Goal: Task Accomplishment & Management: Use online tool/utility

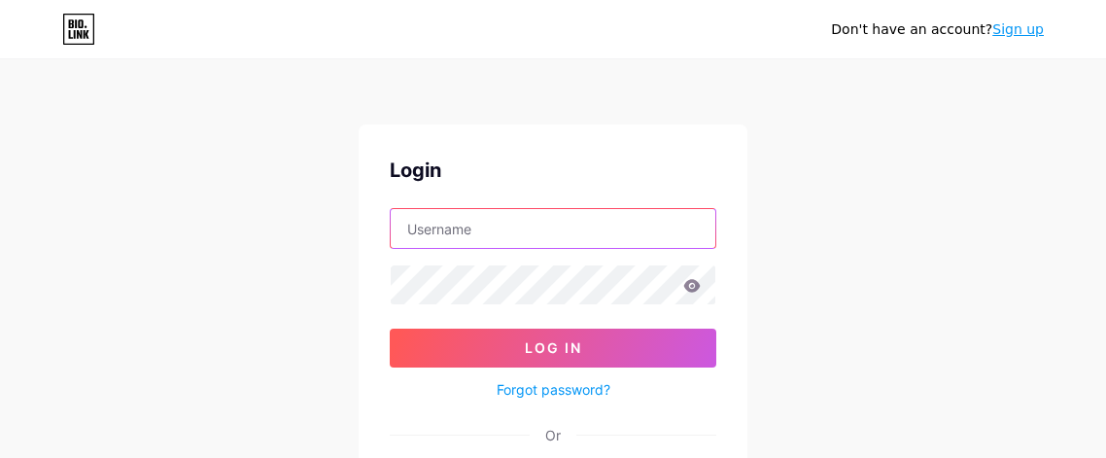
type input "[EMAIL_ADDRESS][DOMAIN_NAME]"
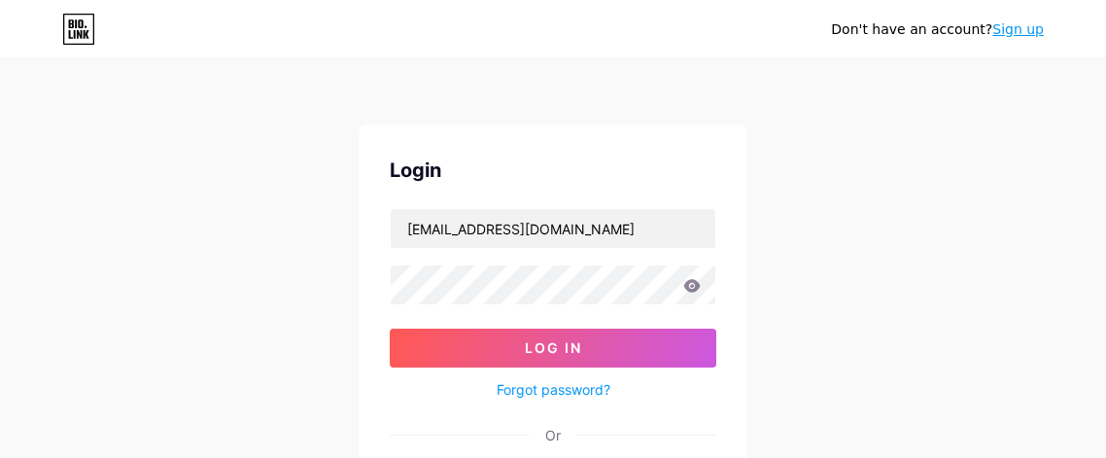
drag, startPoint x: 520, startPoint y: 316, endPoint x: 540, endPoint y: 327, distance: 22.2
click at [525, 319] on form "[EMAIL_ADDRESS][DOMAIN_NAME] Log In Forgot password?" at bounding box center [553, 304] width 327 height 193
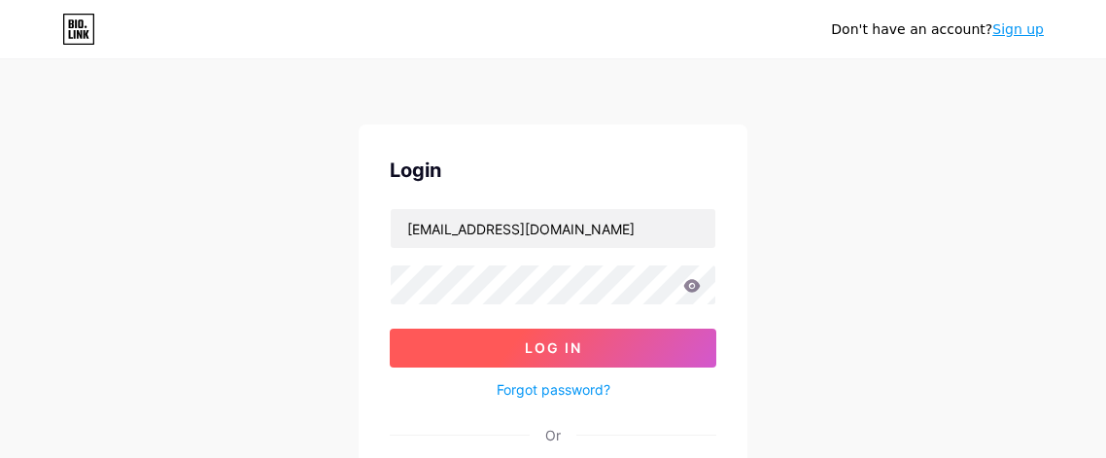
click at [545, 344] on span "Log In" at bounding box center [553, 347] width 57 height 17
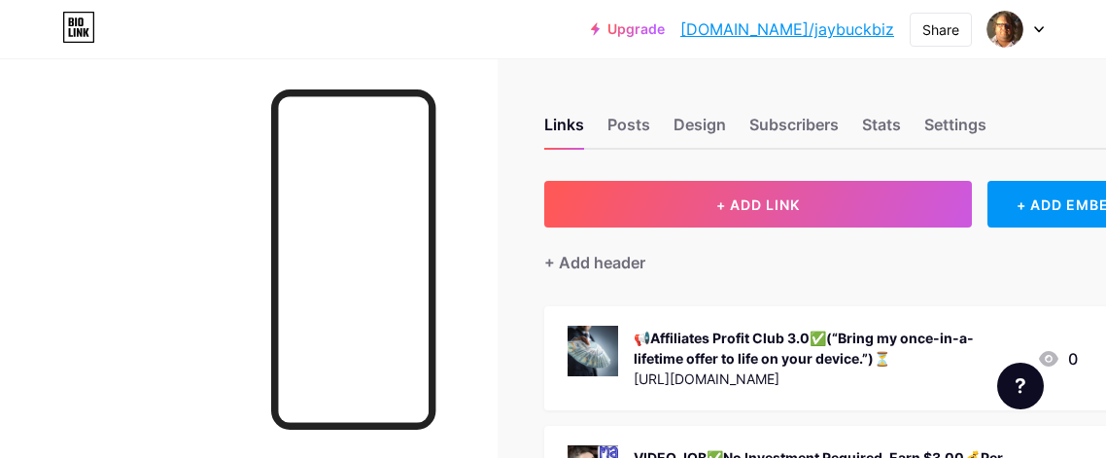
click at [832, 28] on link "[DOMAIN_NAME]/jaybuckbiz" at bounding box center [787, 28] width 214 height 23
click at [78, 29] on icon at bounding box center [79, 32] width 5 height 9
click at [77, 27] on icon at bounding box center [78, 27] width 33 height 31
click at [931, 33] on div "Share" at bounding box center [941, 29] width 37 height 20
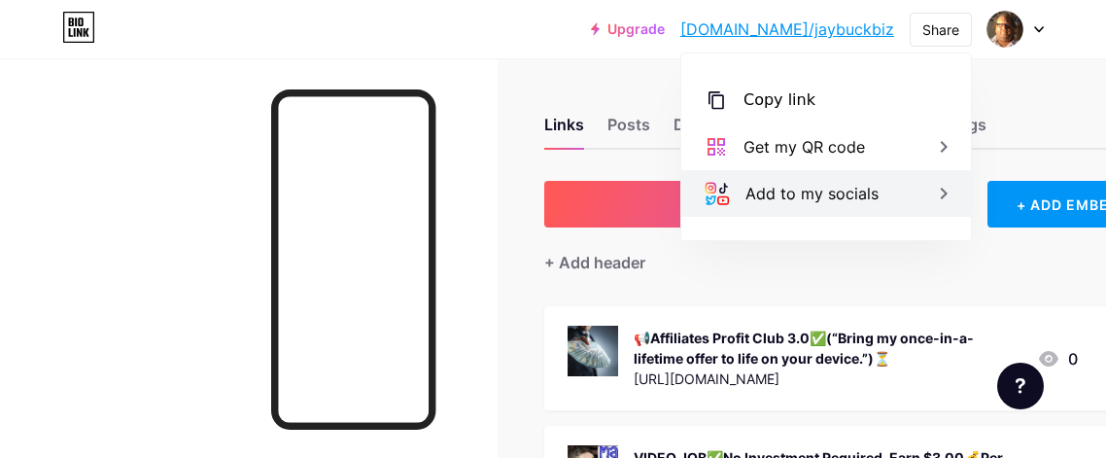
click at [835, 192] on div "Add to my socials" at bounding box center [812, 193] width 133 height 23
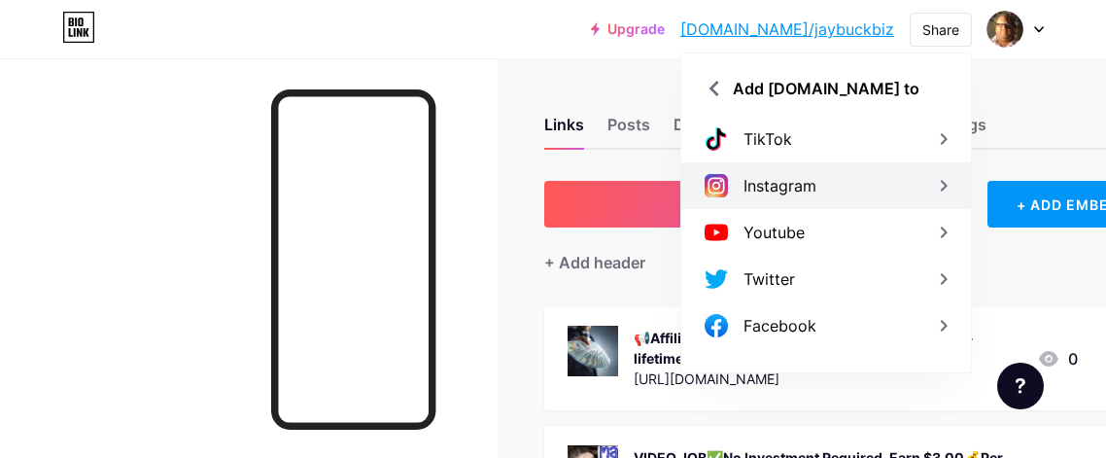
click at [834, 186] on div "Instagram" at bounding box center [826, 185] width 290 height 47
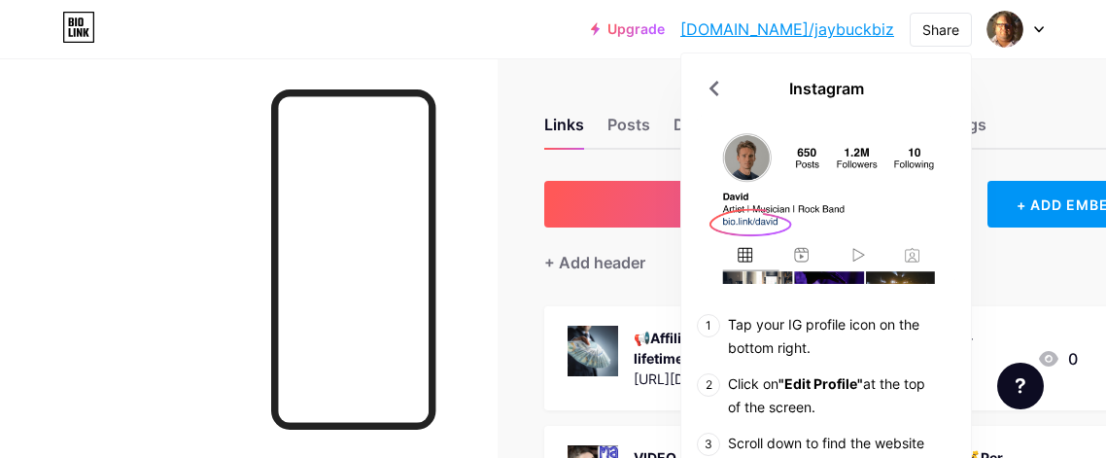
click at [570, 54] on div "Upgrade [DOMAIN_NAME]/jaybuc... [DOMAIN_NAME]/jaybuckbiz Share Instagram Tap yo…" at bounding box center [553, 29] width 1106 height 58
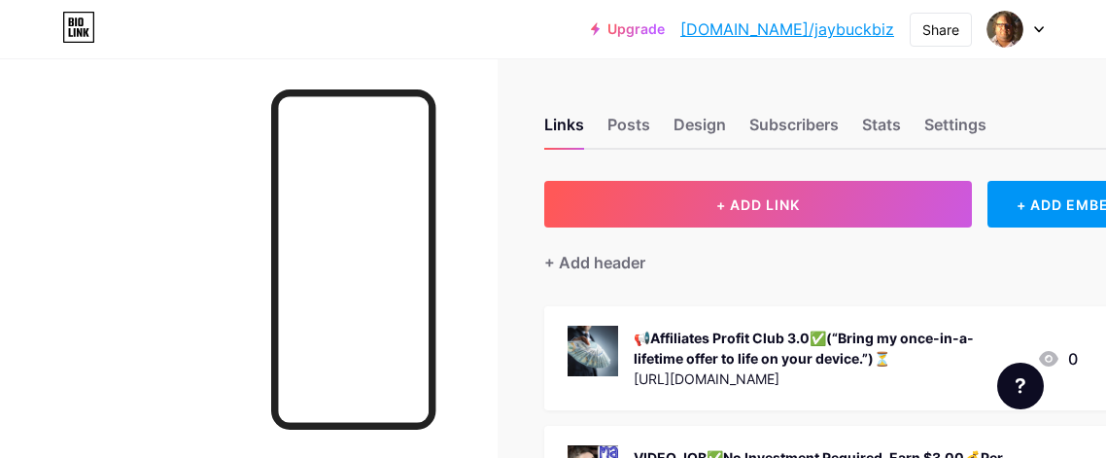
click at [665, 22] on link "Upgrade" at bounding box center [628, 29] width 74 height 16
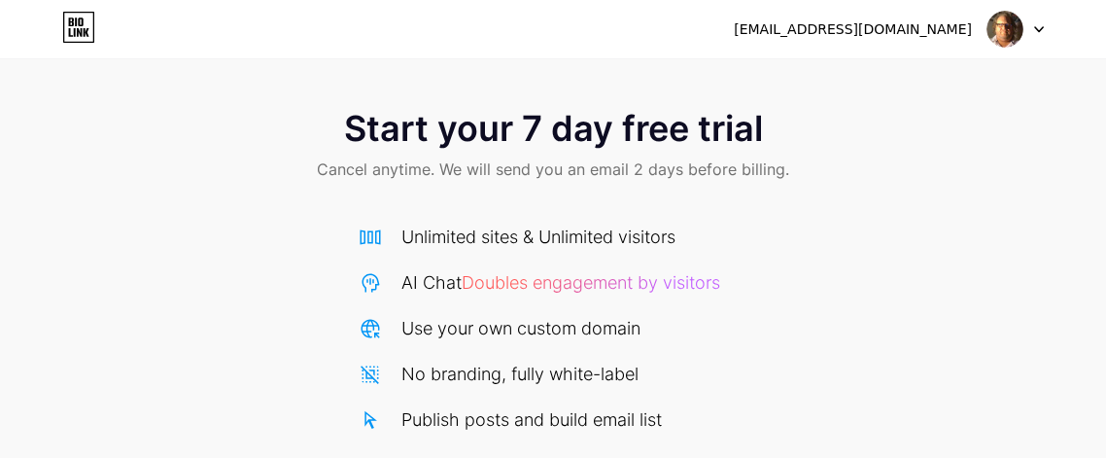
click at [1037, 28] on icon at bounding box center [1039, 29] width 8 height 5
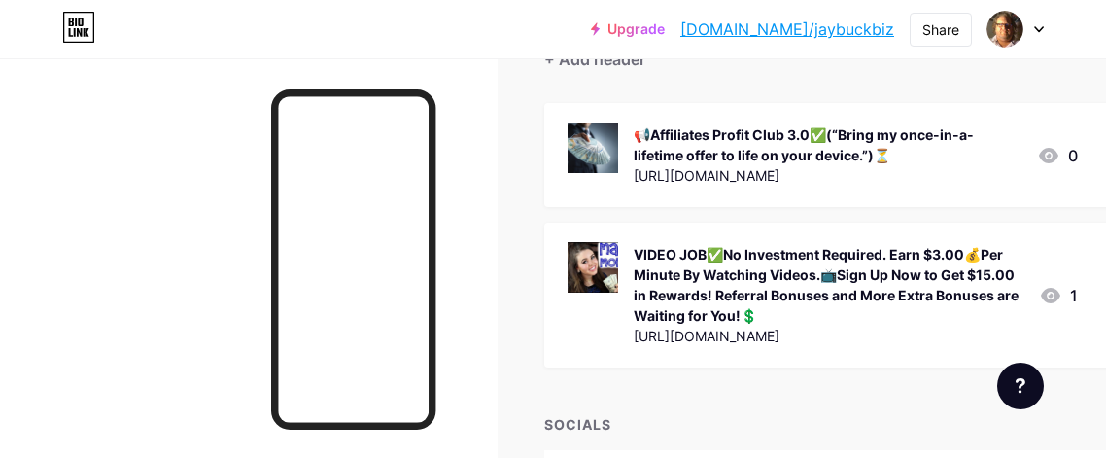
scroll to position [207, 0]
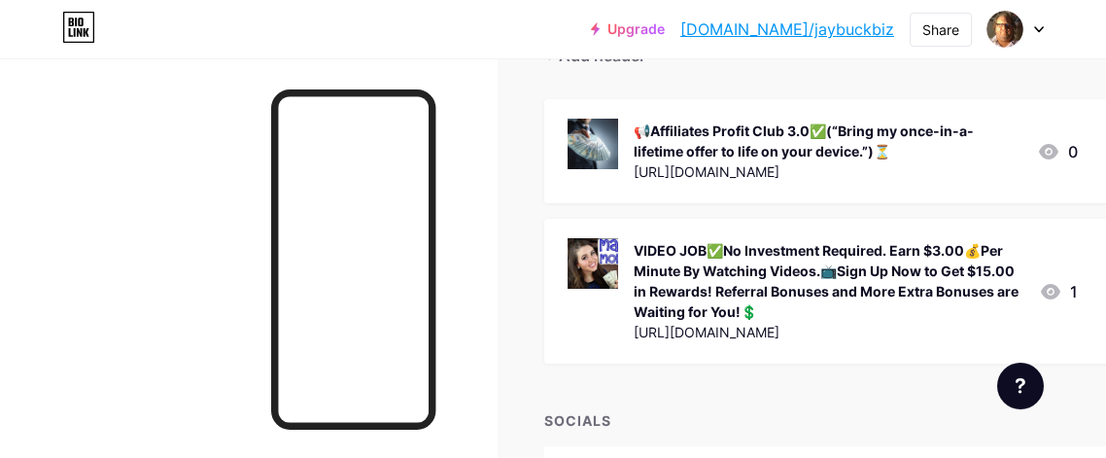
drag, startPoint x: 999, startPoint y: 324, endPoint x: 633, endPoint y: 337, distance: 366.7
click at [634, 337] on div "[URL][DOMAIN_NAME]" at bounding box center [829, 332] width 390 height 20
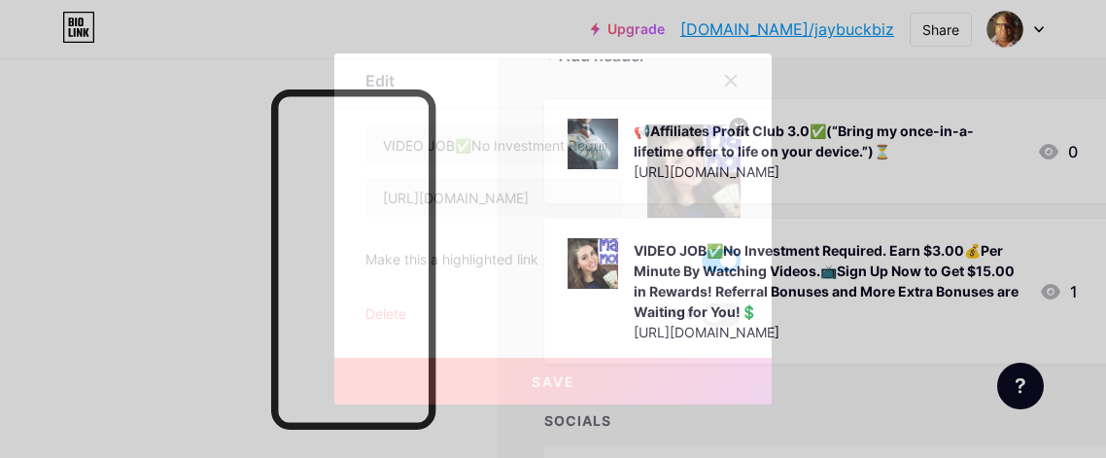
click at [710, 262] on span at bounding box center [721, 260] width 39 height 23
click at [702, 265] on input "checkbox" at bounding box center [702, 265] width 0 height 0
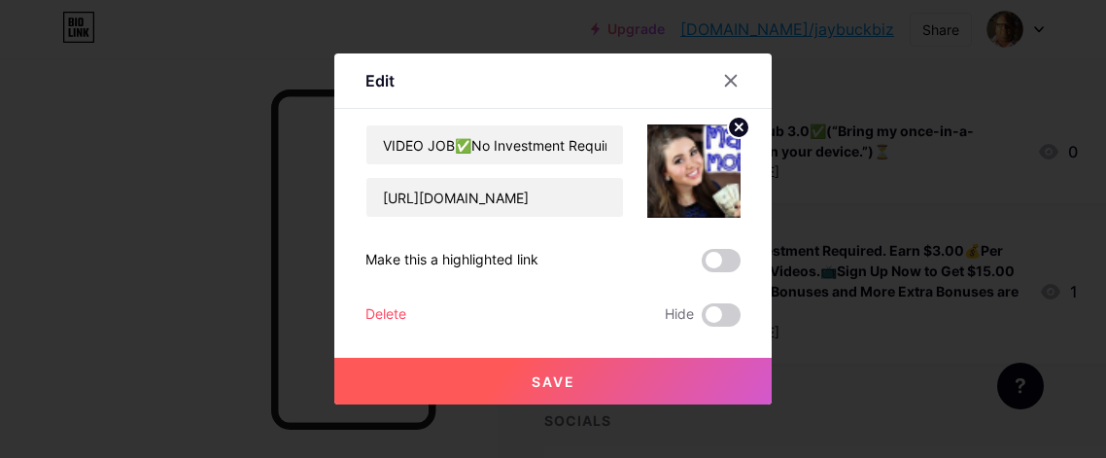
click at [861, 305] on div at bounding box center [553, 229] width 1106 height 458
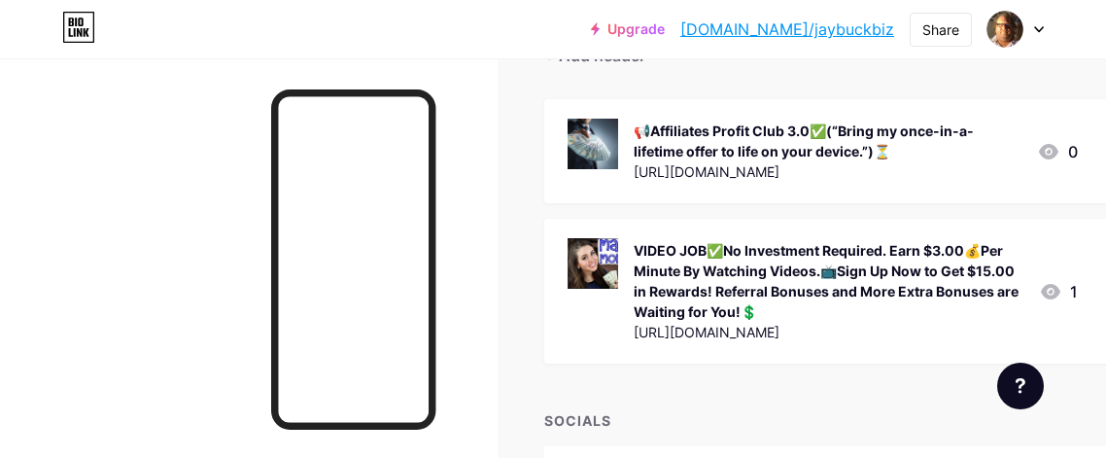
drag, startPoint x: 755, startPoint y: 307, endPoint x: 634, endPoint y: 254, distance: 132.8
click at [634, 254] on div "VIDEO JOB✅No Investment Required. Earn $3.00💰Per Minute By Watching Videos.📺Sig…" at bounding box center [829, 281] width 390 height 82
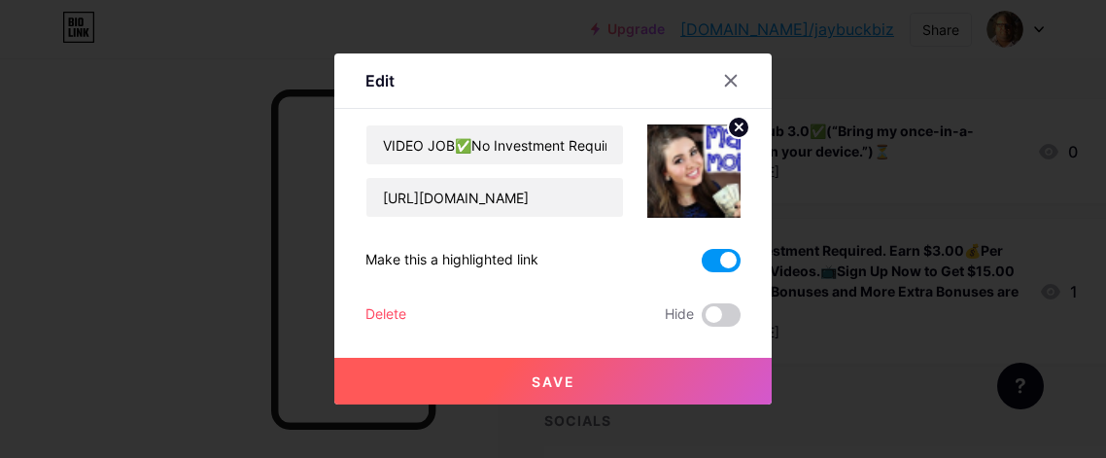
drag, startPoint x: 574, startPoint y: 375, endPoint x: 583, endPoint y: 369, distance: 11.3
click at [582, 370] on button "Save" at bounding box center [552, 381] width 437 height 47
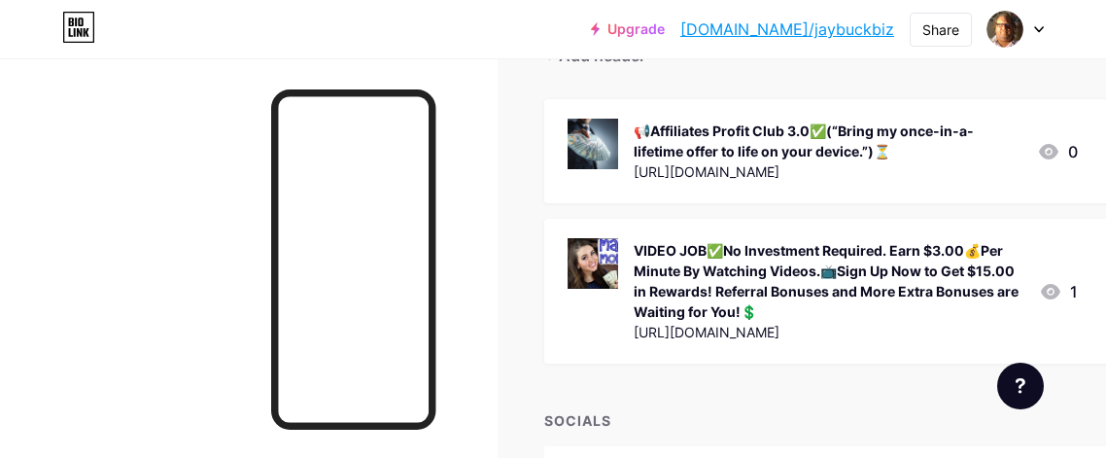
copy div "VIDEO JOB✅No Investment Required. Earn $3.00💰Per Minute By Watching Videos.📺Sig…"
click at [718, 344] on div "VIDEO JOB✅No Investment Required. Earn $3.00💰Per Minute By Watching Videos.📺Sig…" at bounding box center [846, 291] width 604 height 145
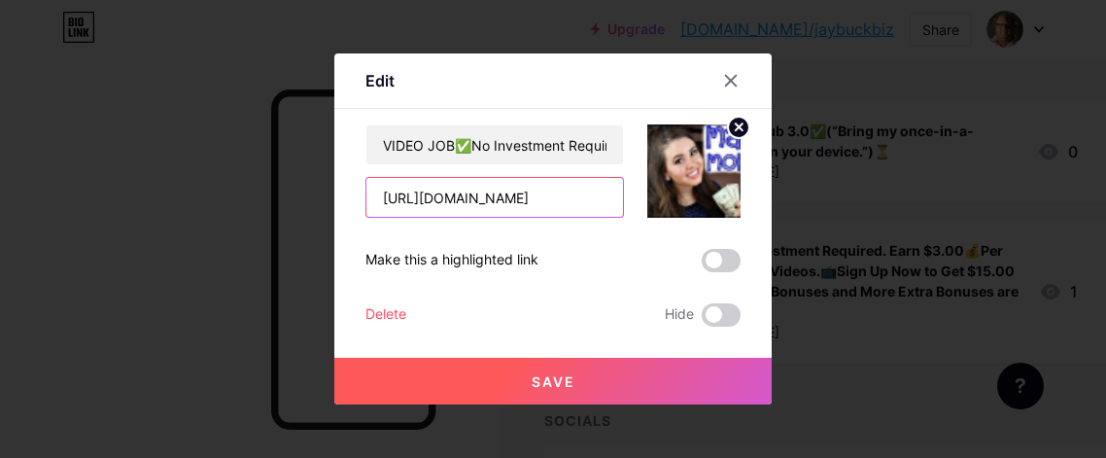
click at [549, 189] on input "[URL][DOMAIN_NAME]" at bounding box center [494, 197] width 257 height 39
click at [550, 190] on input "[URL][DOMAIN_NAME]" at bounding box center [494, 197] width 257 height 39
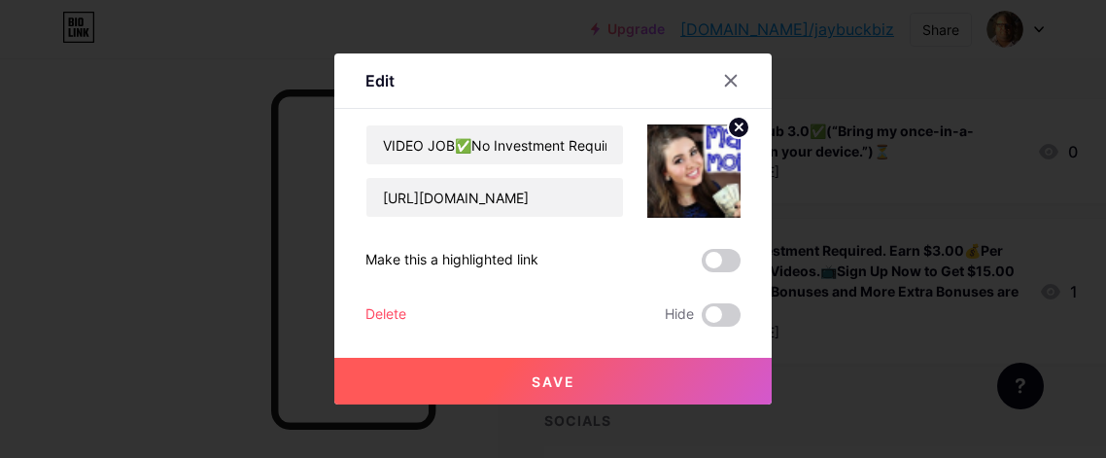
click at [958, 219] on div at bounding box center [553, 229] width 1106 height 458
